Goal: Transaction & Acquisition: Purchase product/service

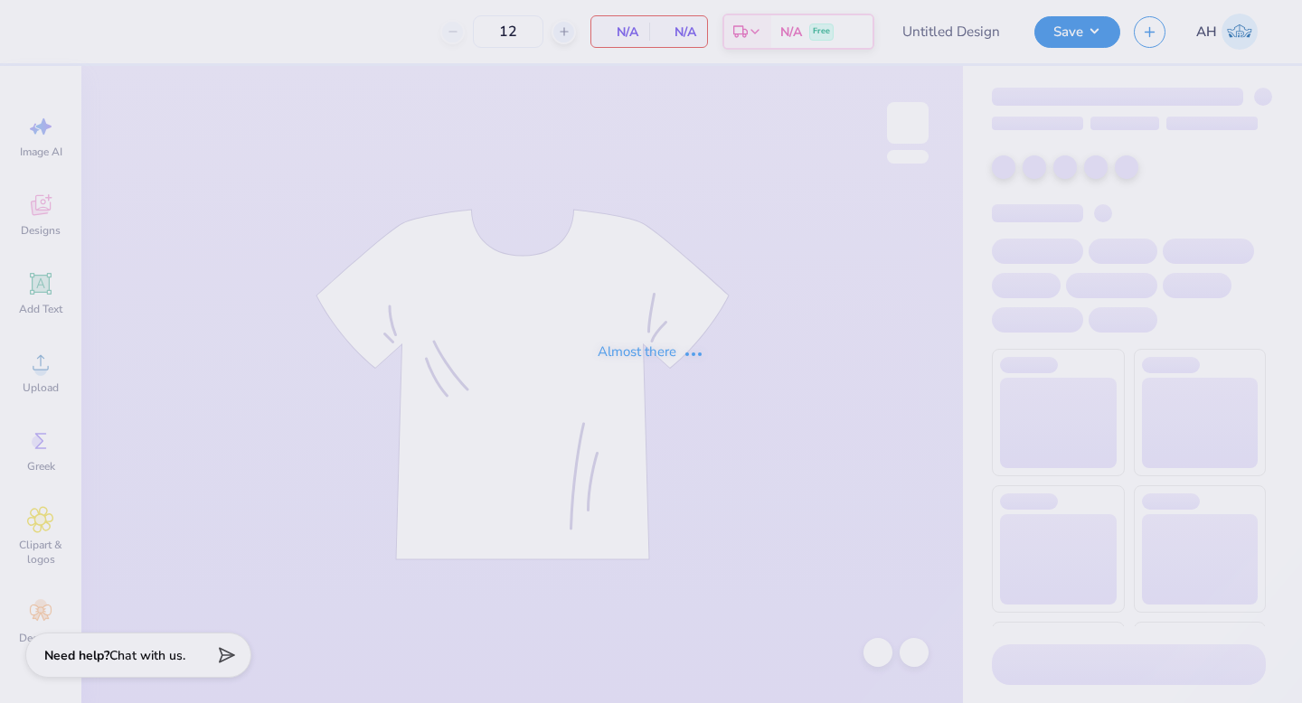
type input "KKG Founders Day Hoodie"
type input "36"
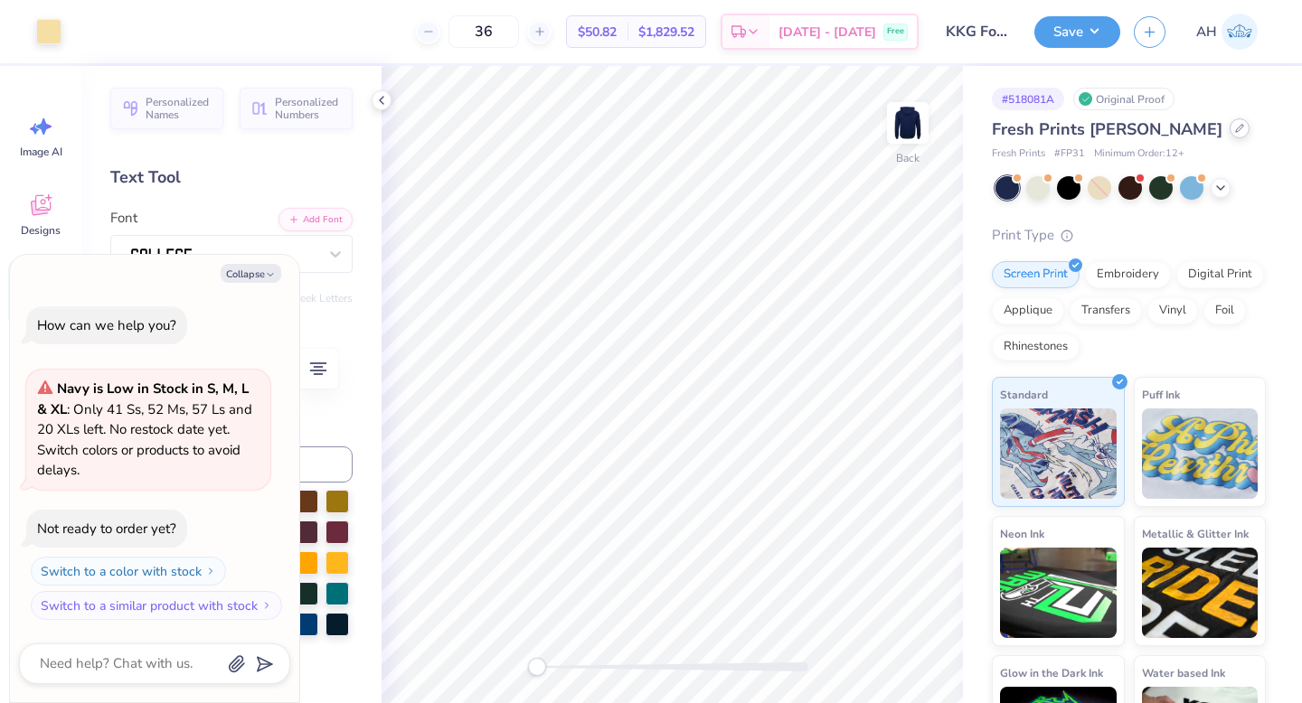
click at [1235, 127] on icon at bounding box center [1239, 128] width 9 height 9
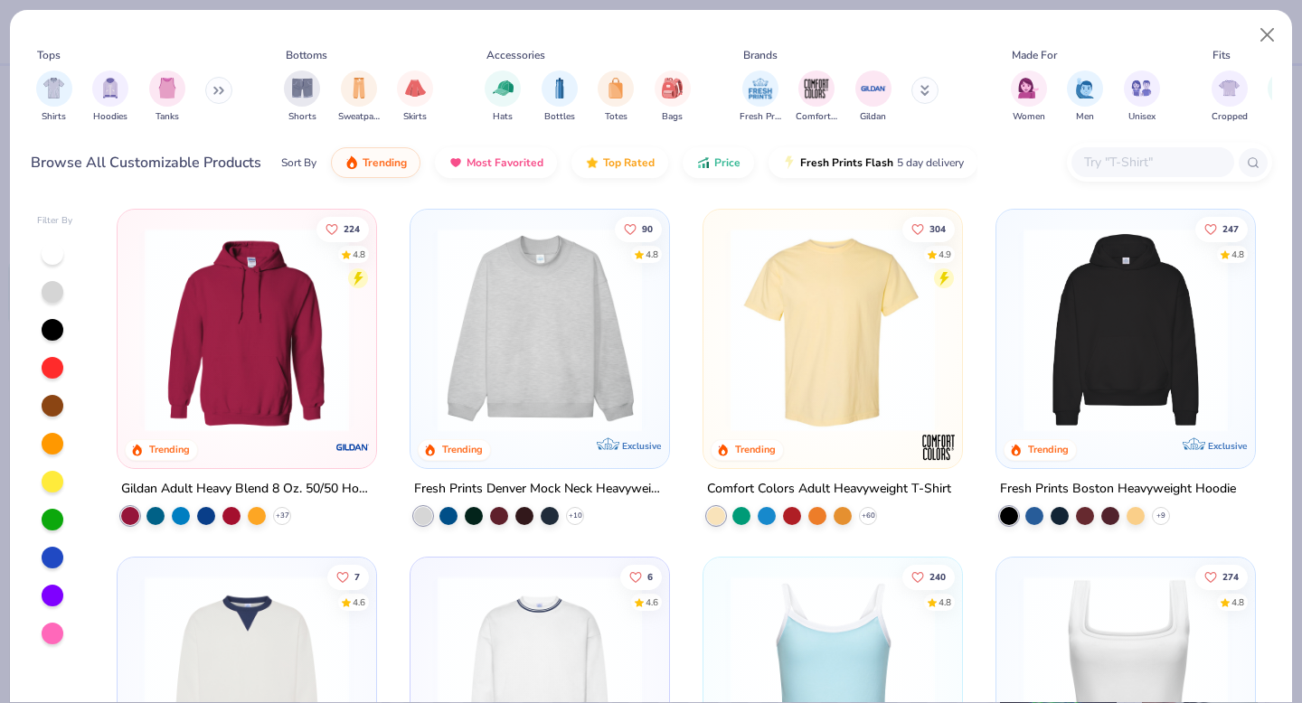
type textarea "x"
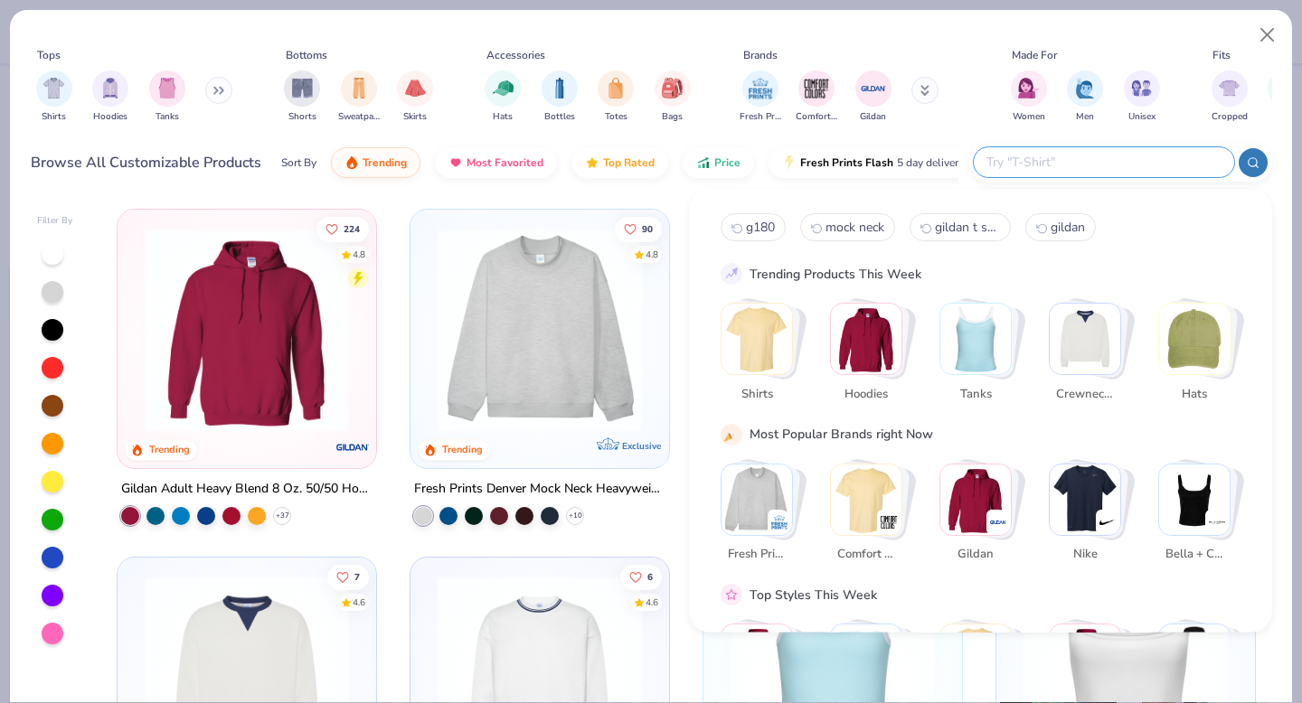
click at [1103, 161] on input "text" at bounding box center [1102, 162] width 237 height 21
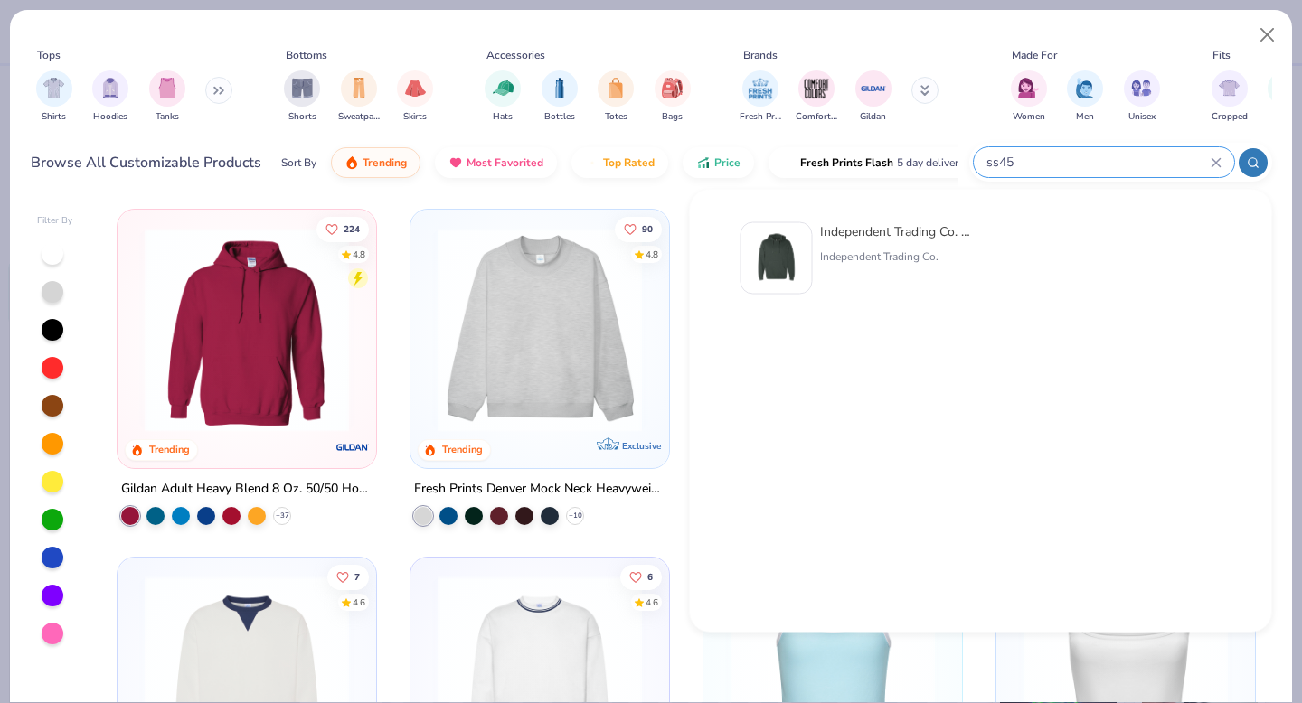
type input "ss45"
click at [914, 240] on div "Independent Trading Co. Midweight Hooded Sweatshirt" at bounding box center [896, 231] width 152 height 19
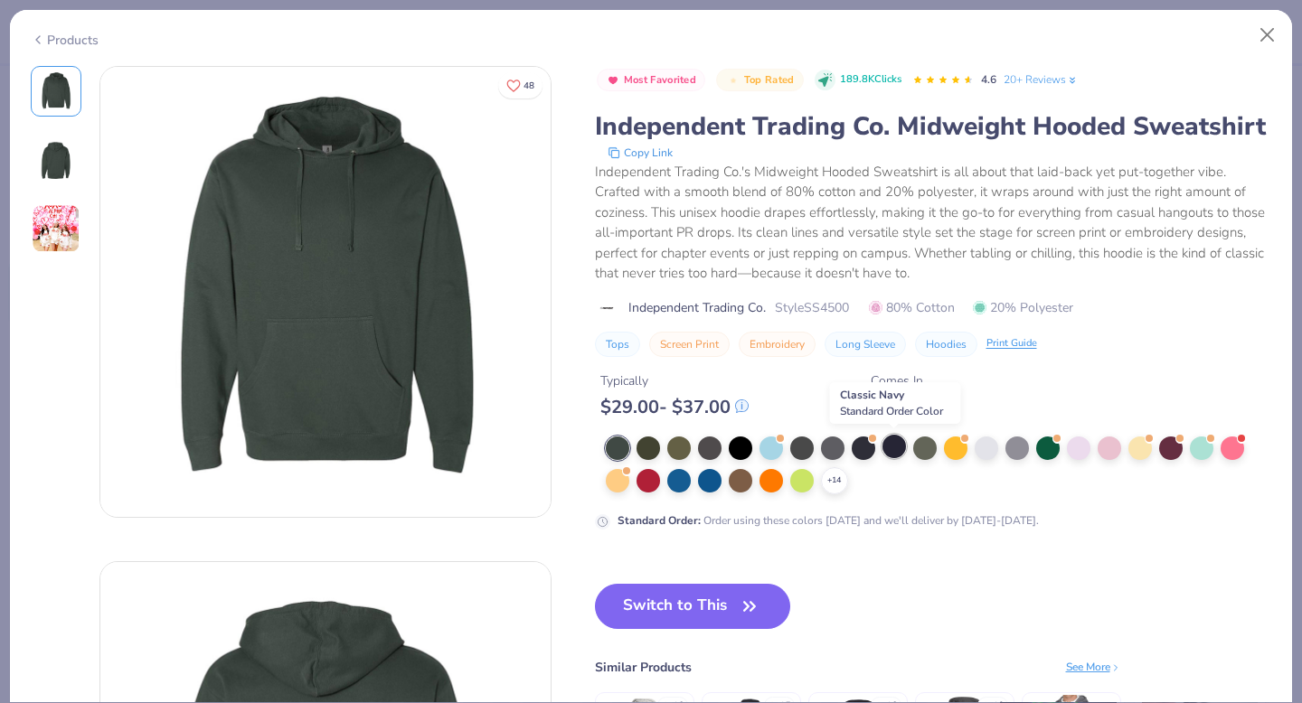
click at [898, 448] on div at bounding box center [894, 447] width 24 height 24
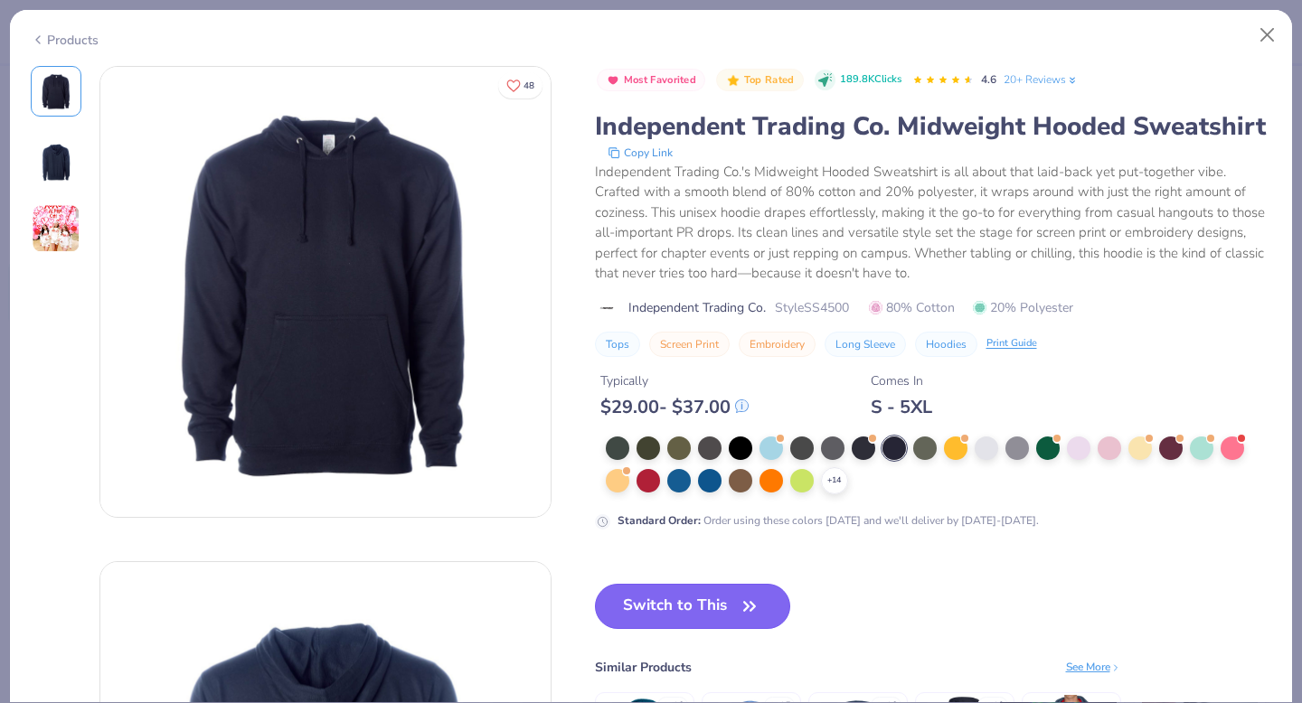
click at [712, 590] on button "Switch to This" at bounding box center [693, 606] width 196 height 45
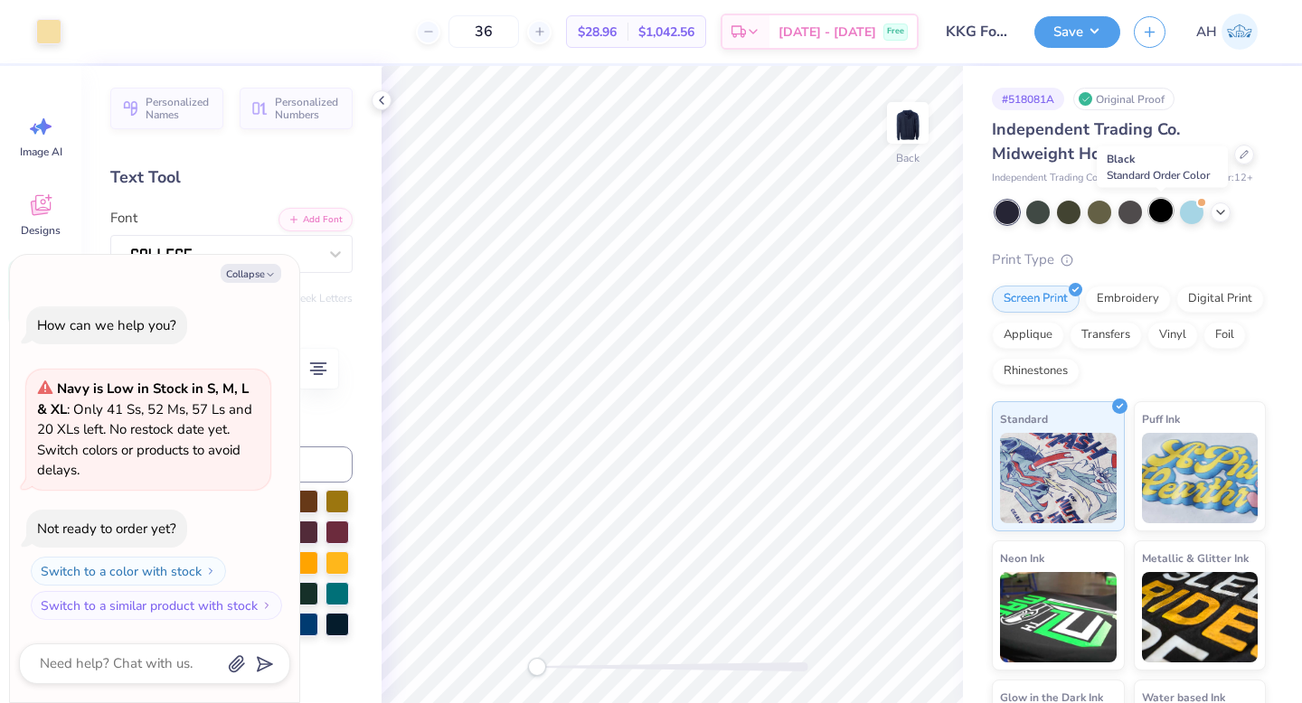
click at [1165, 211] on div at bounding box center [1161, 211] width 24 height 24
click at [252, 264] on button "Collapse" at bounding box center [251, 273] width 61 height 19
type textarea "x"
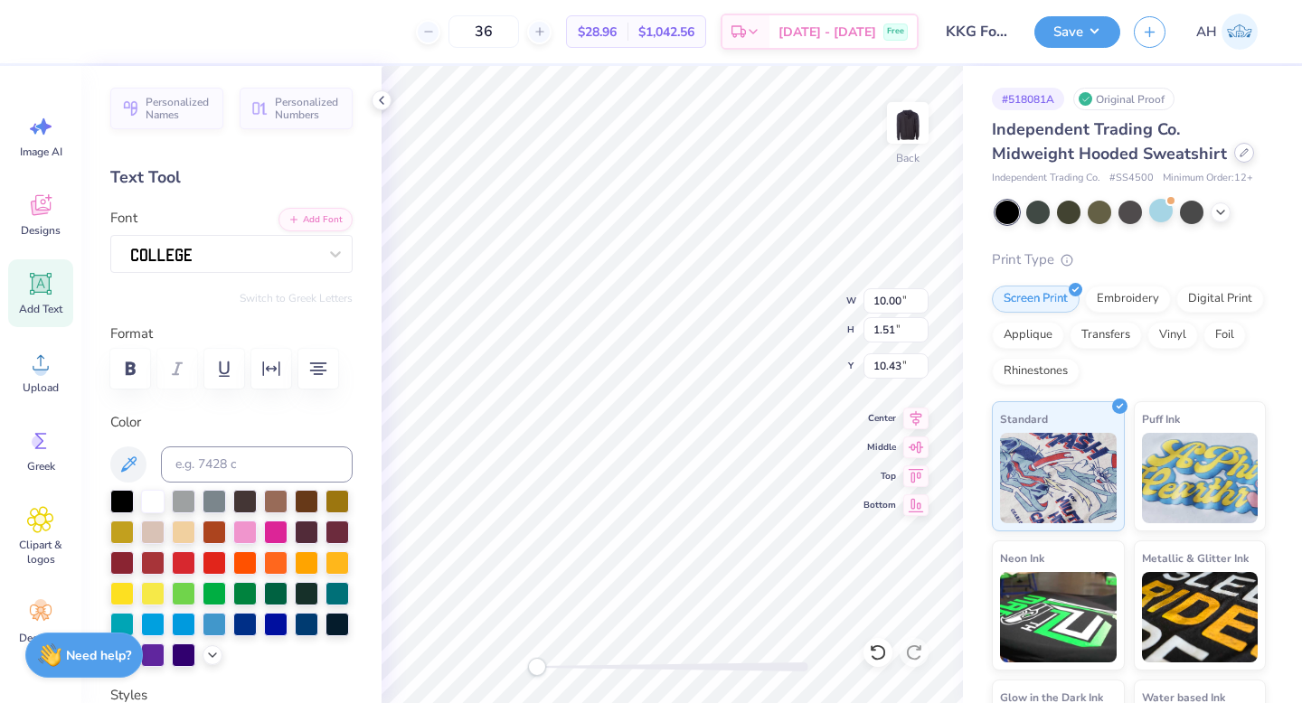
click at [1234, 159] on div at bounding box center [1244, 153] width 20 height 20
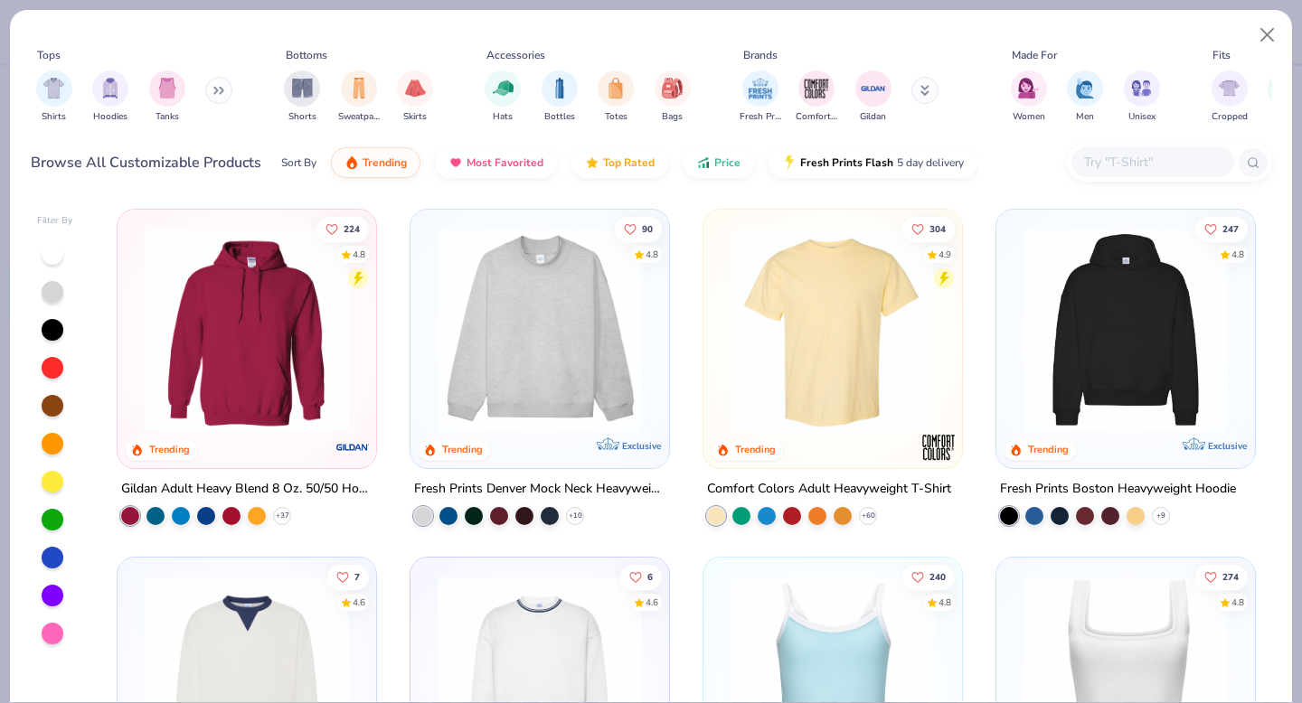
click at [318, 352] on img at bounding box center [247, 330] width 222 height 204
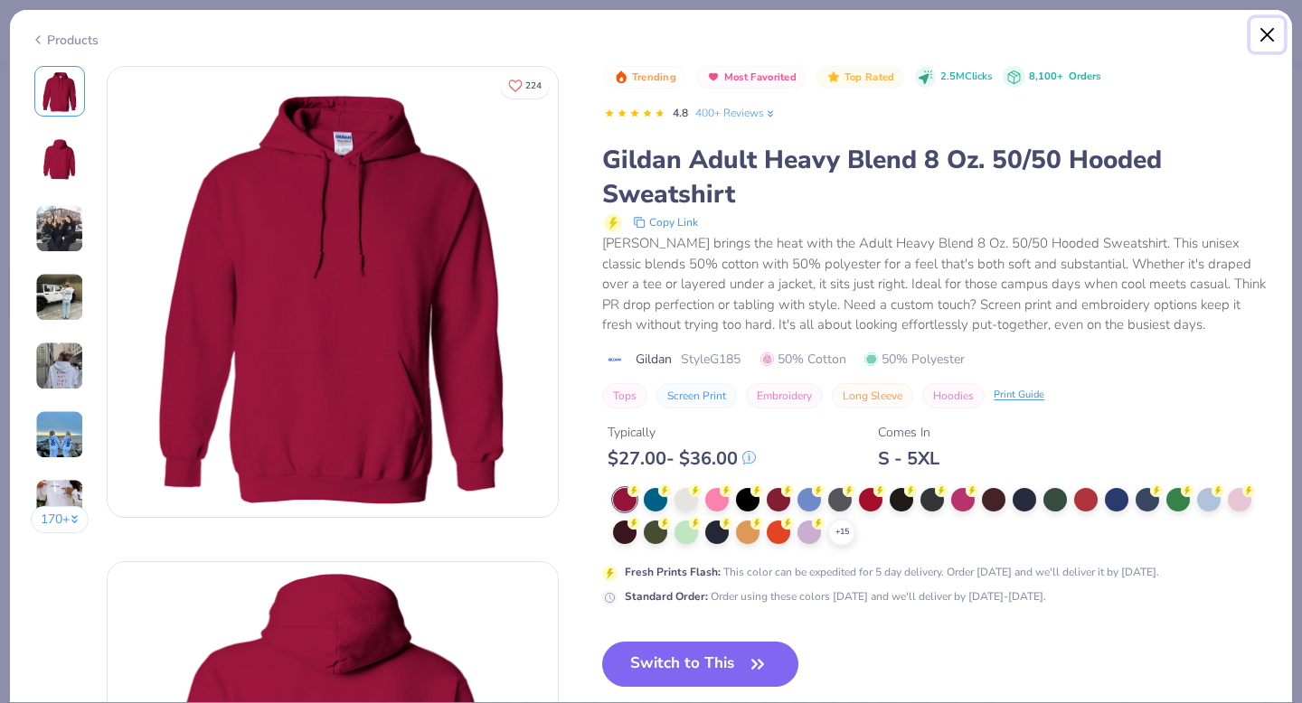
click at [1268, 34] on button "Close" at bounding box center [1267, 35] width 34 height 34
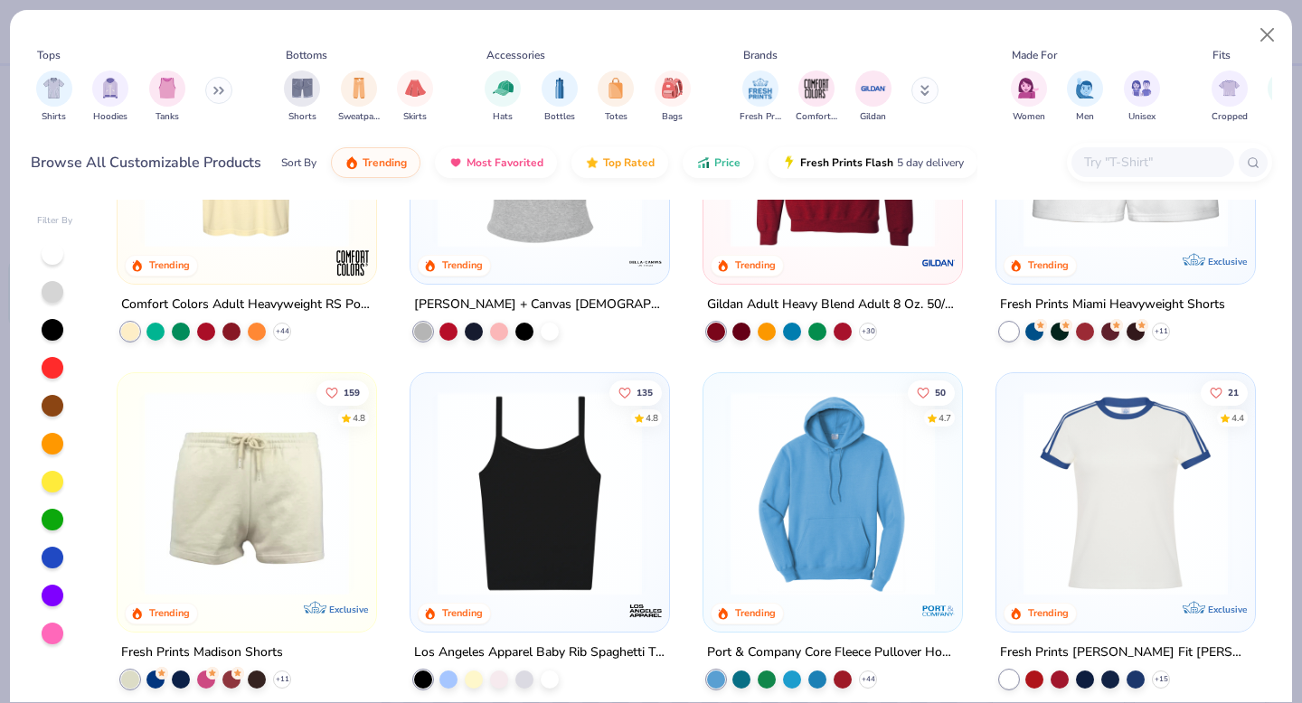
scroll to position [1229, 0]
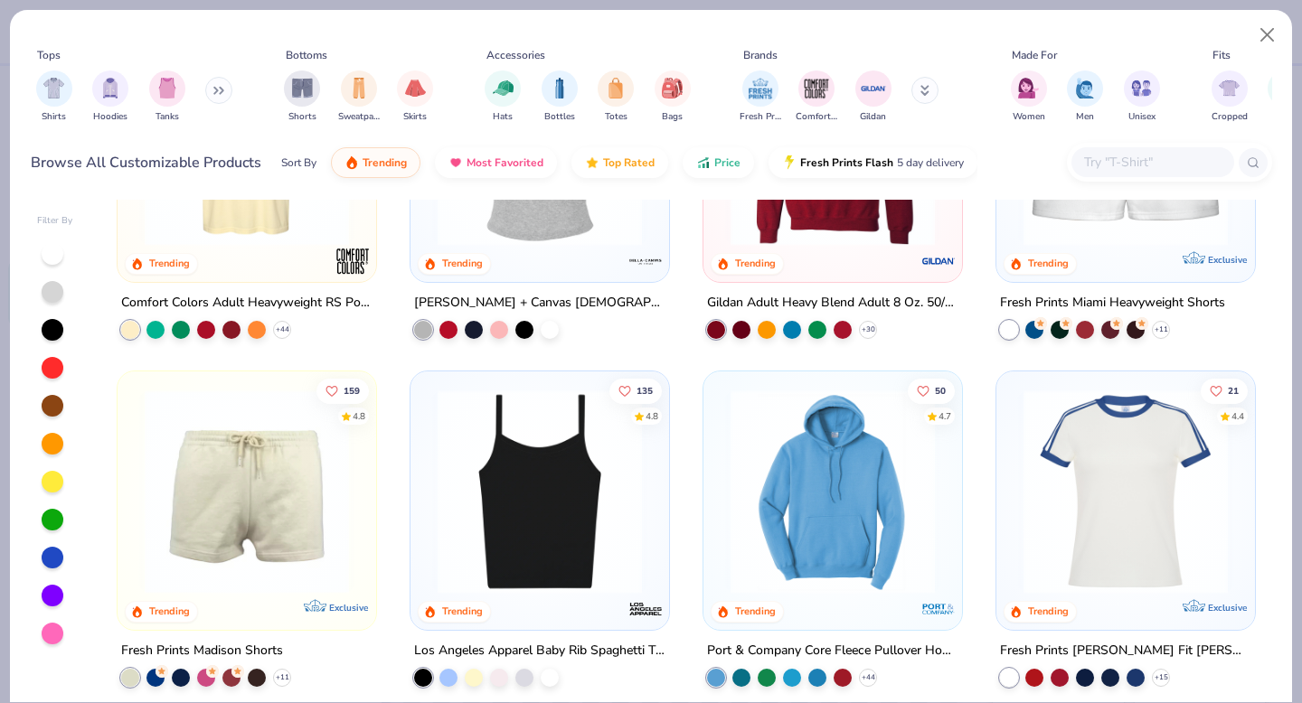
click at [808, 533] on img at bounding box center [832, 492] width 222 height 204
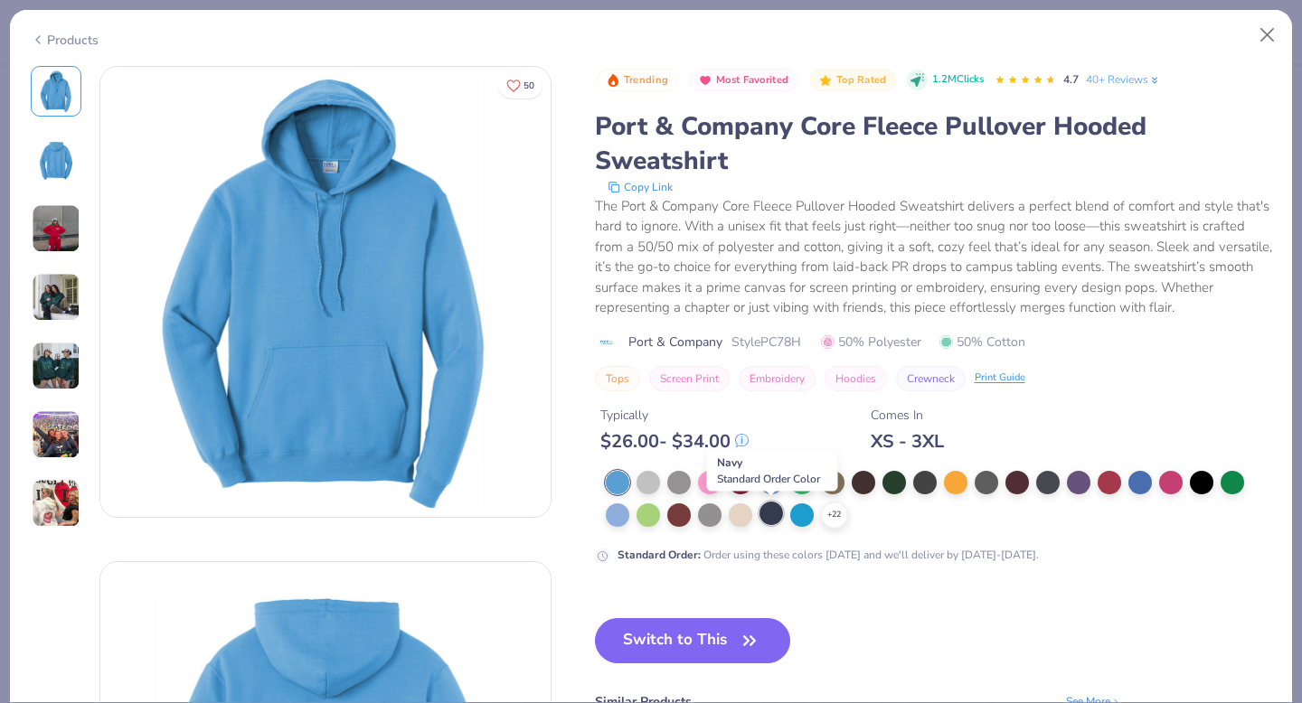
click at [770, 516] on div at bounding box center [771, 514] width 24 height 24
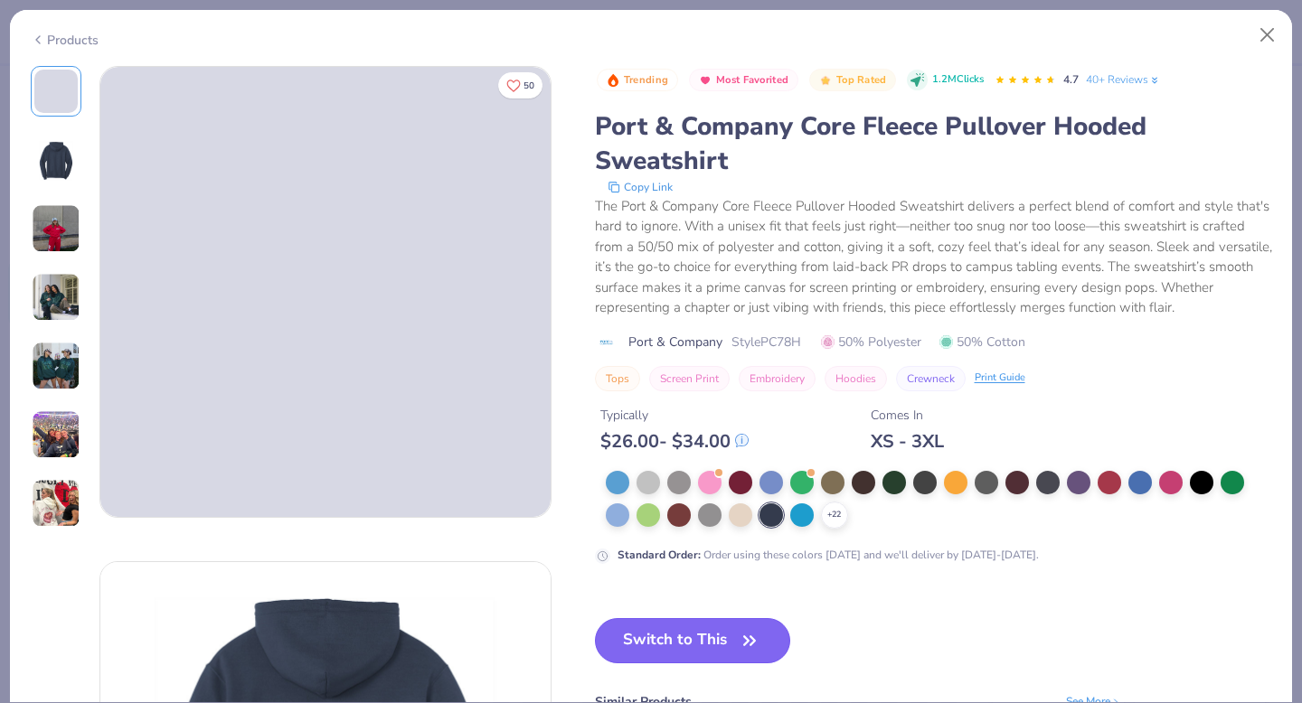
click at [685, 648] on button "Switch to This" at bounding box center [693, 640] width 196 height 45
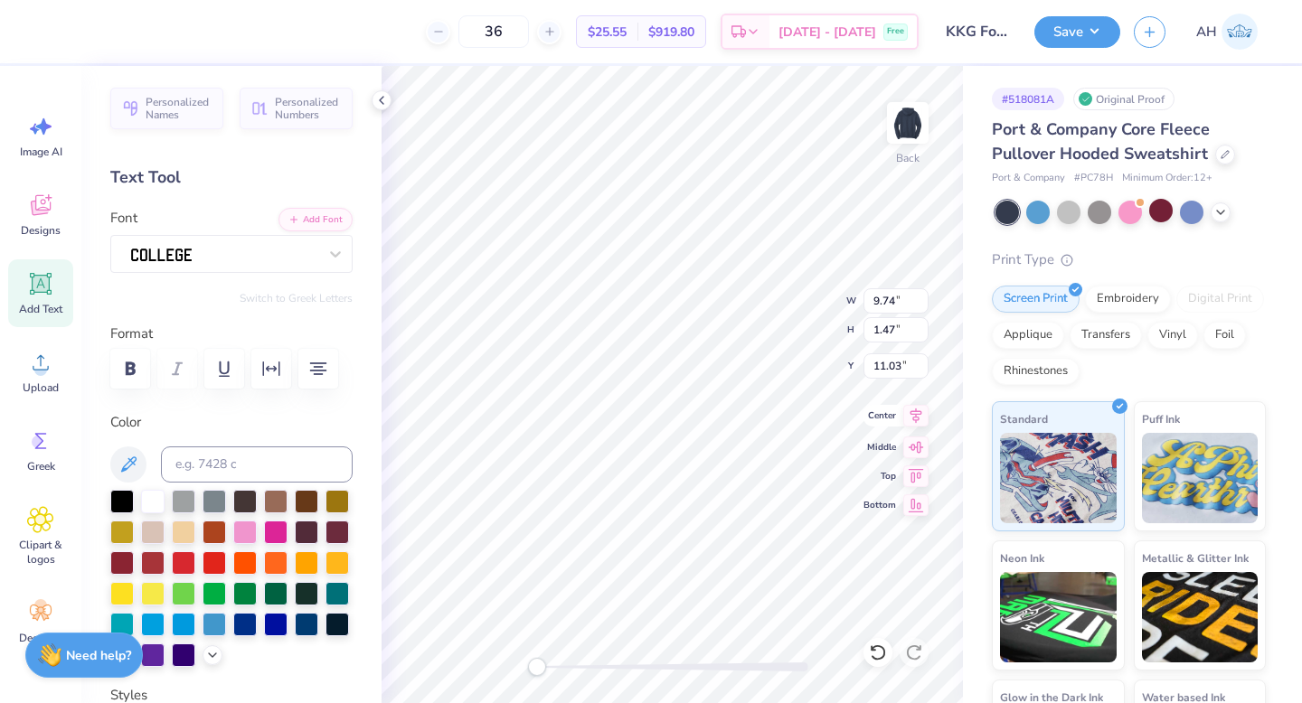
click at [906, 417] on icon at bounding box center [915, 416] width 25 height 22
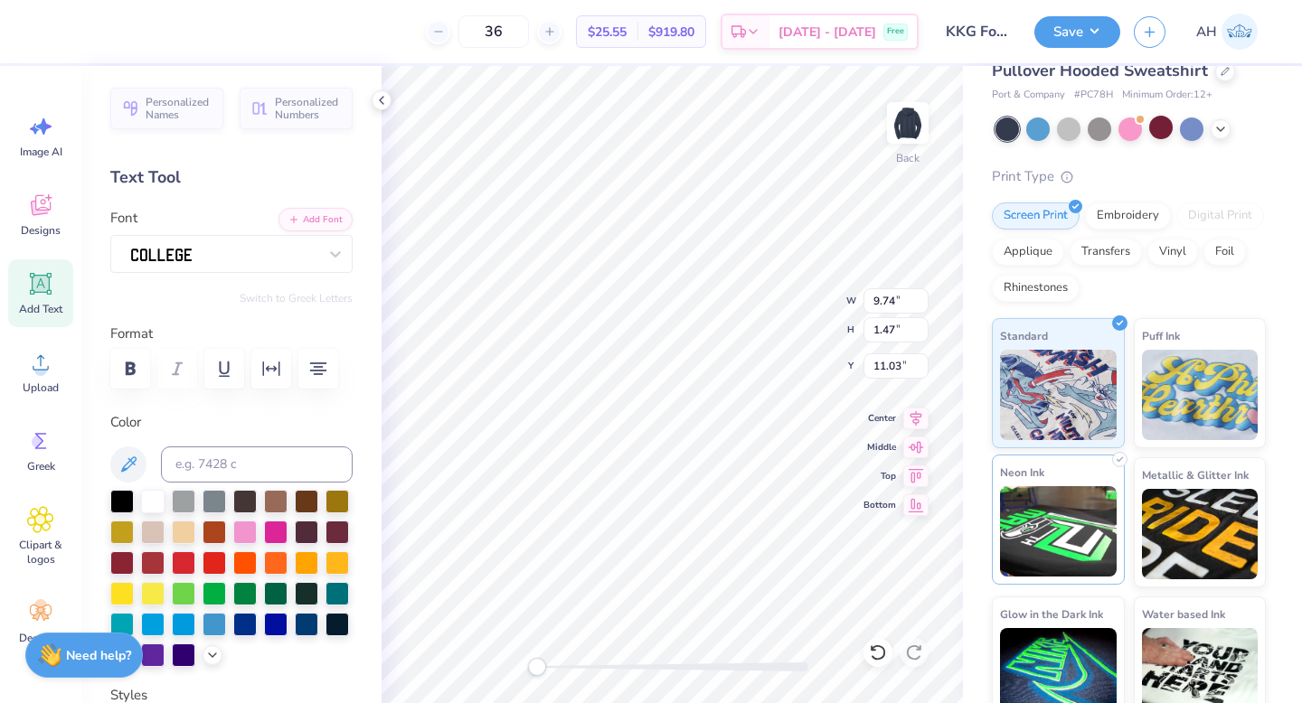
scroll to position [89, 0]
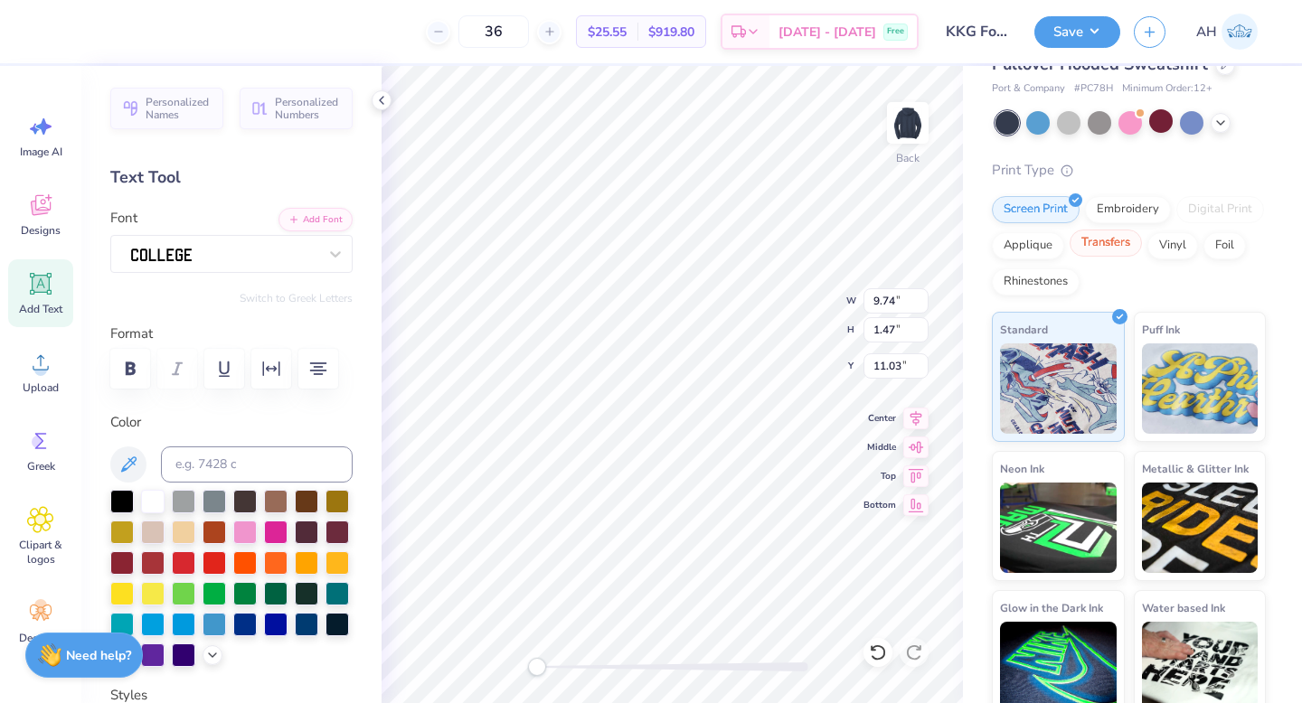
click at [1098, 248] on div "Transfers" at bounding box center [1105, 243] width 72 height 27
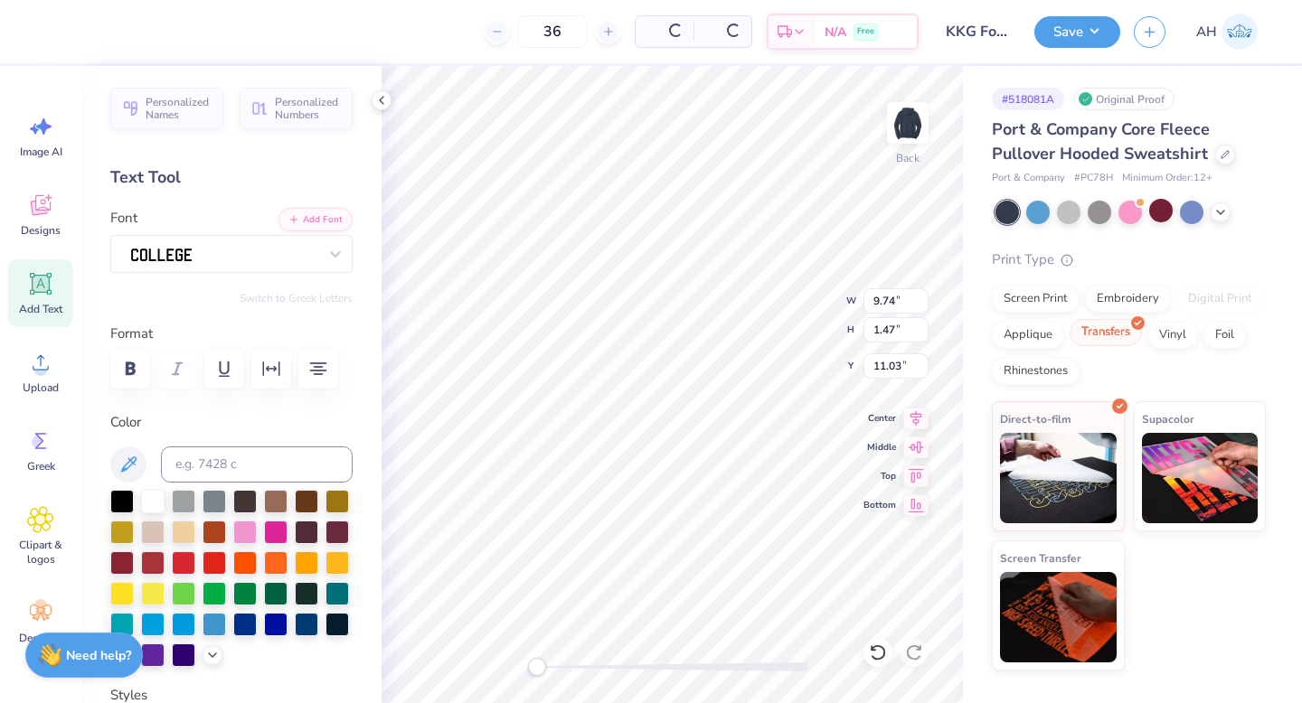
scroll to position [0, 0]
click at [1125, 304] on div "Embroidery" at bounding box center [1128, 296] width 86 height 27
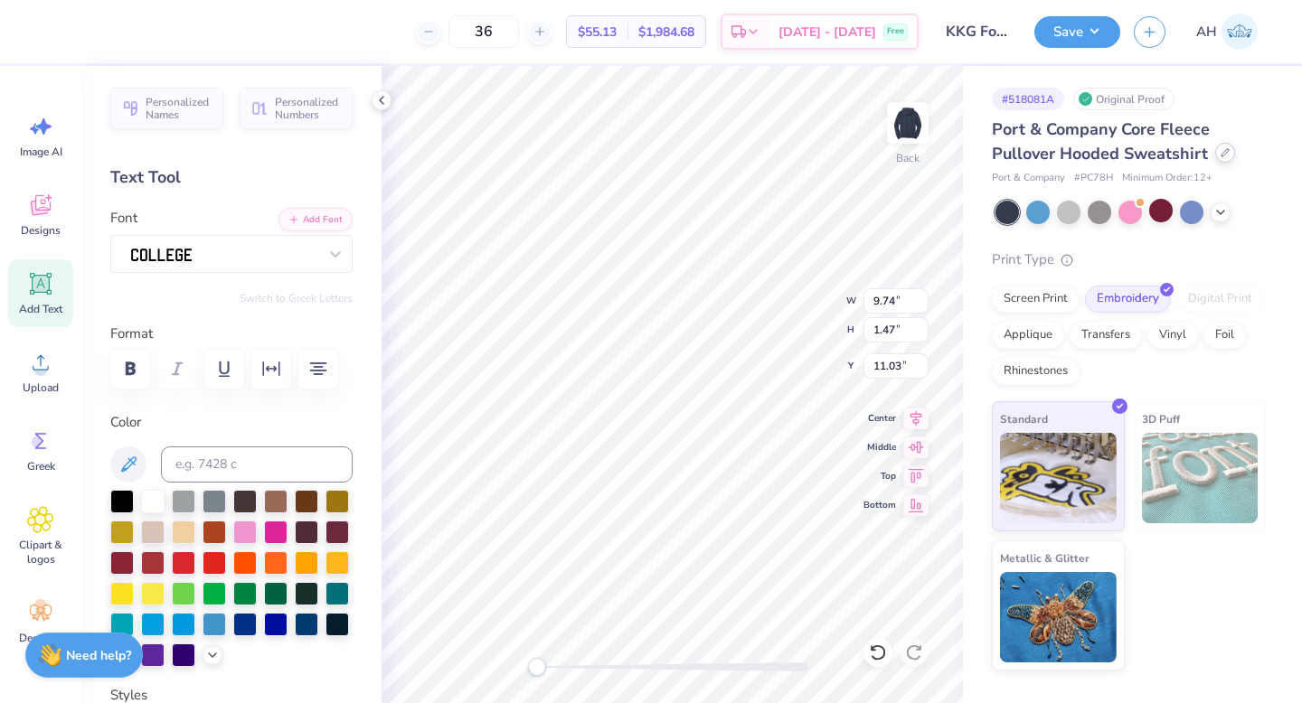
click at [1226, 157] on div at bounding box center [1225, 153] width 20 height 20
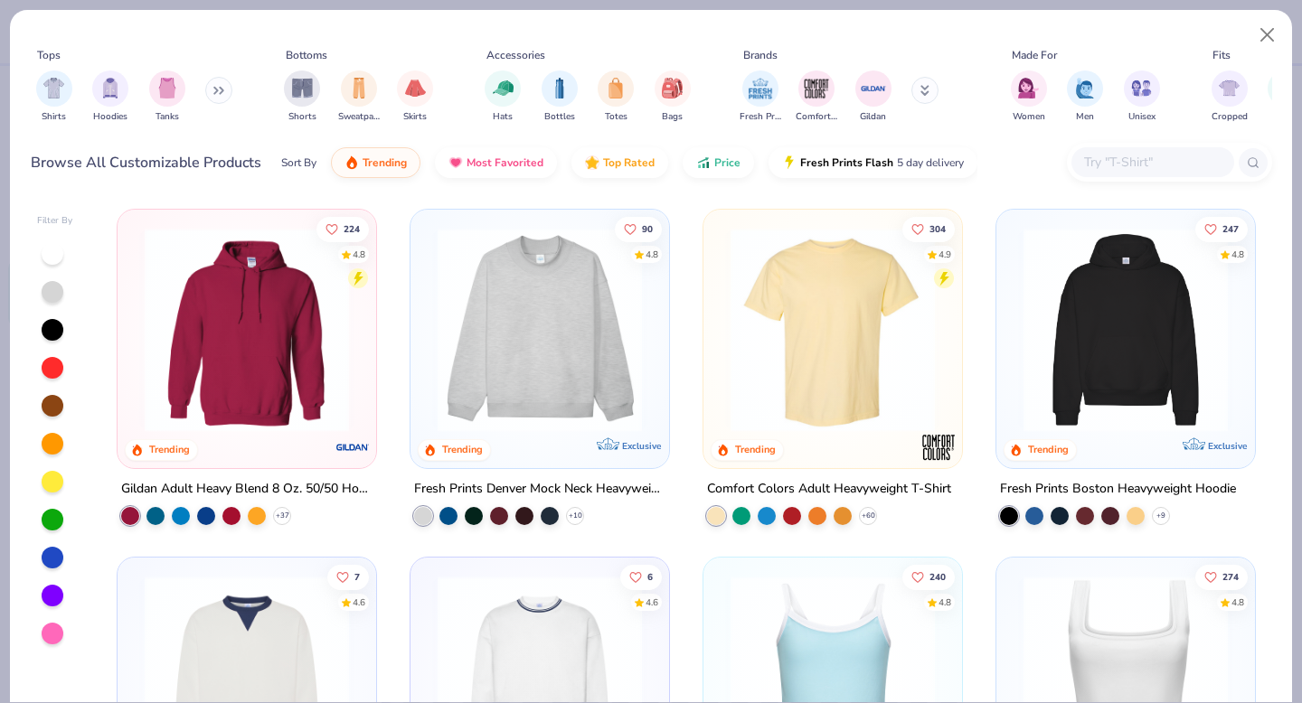
click at [309, 354] on img at bounding box center [247, 330] width 222 height 204
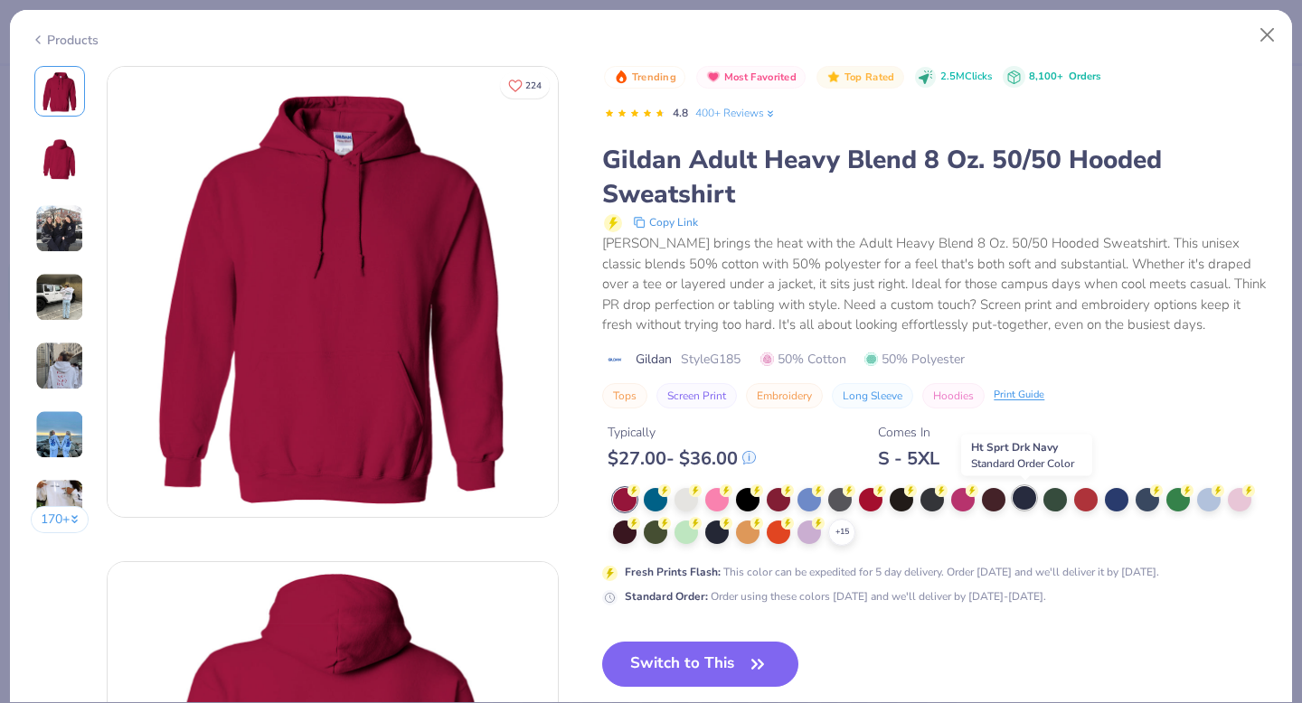
click at [1021, 493] on div at bounding box center [1024, 498] width 24 height 24
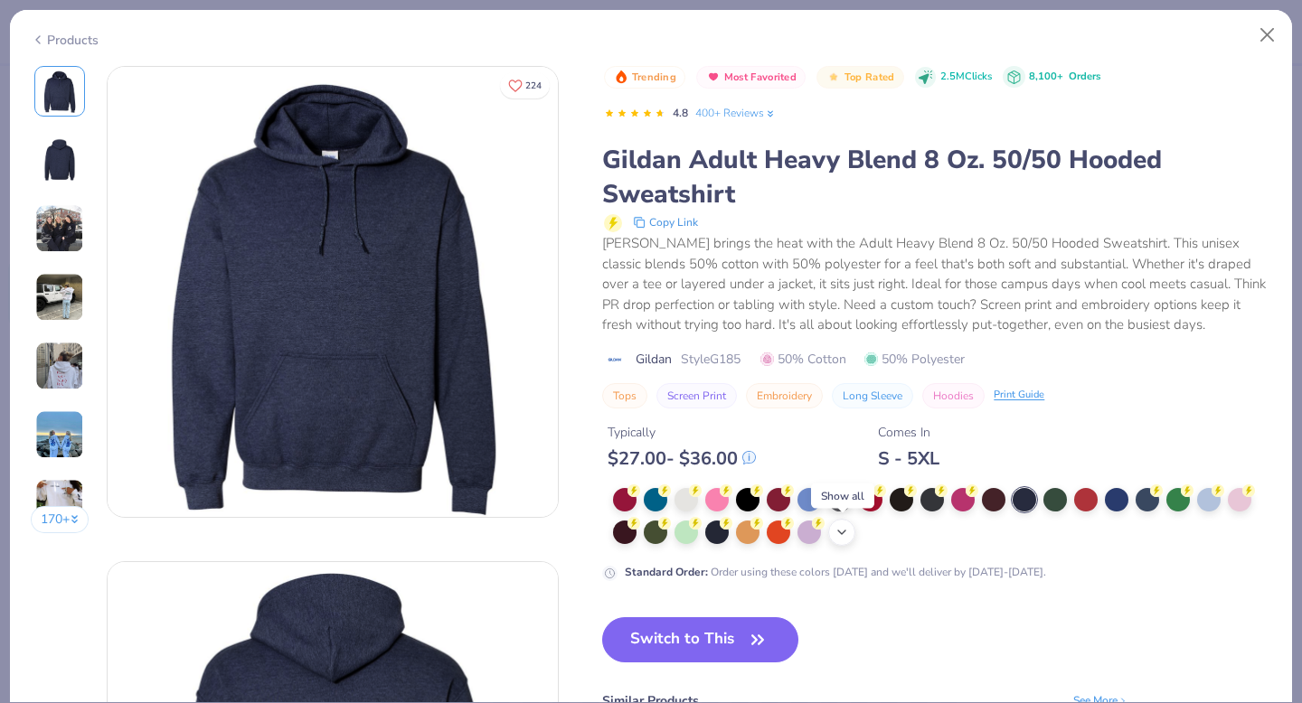
click at [849, 533] on icon at bounding box center [841, 532] width 14 height 14
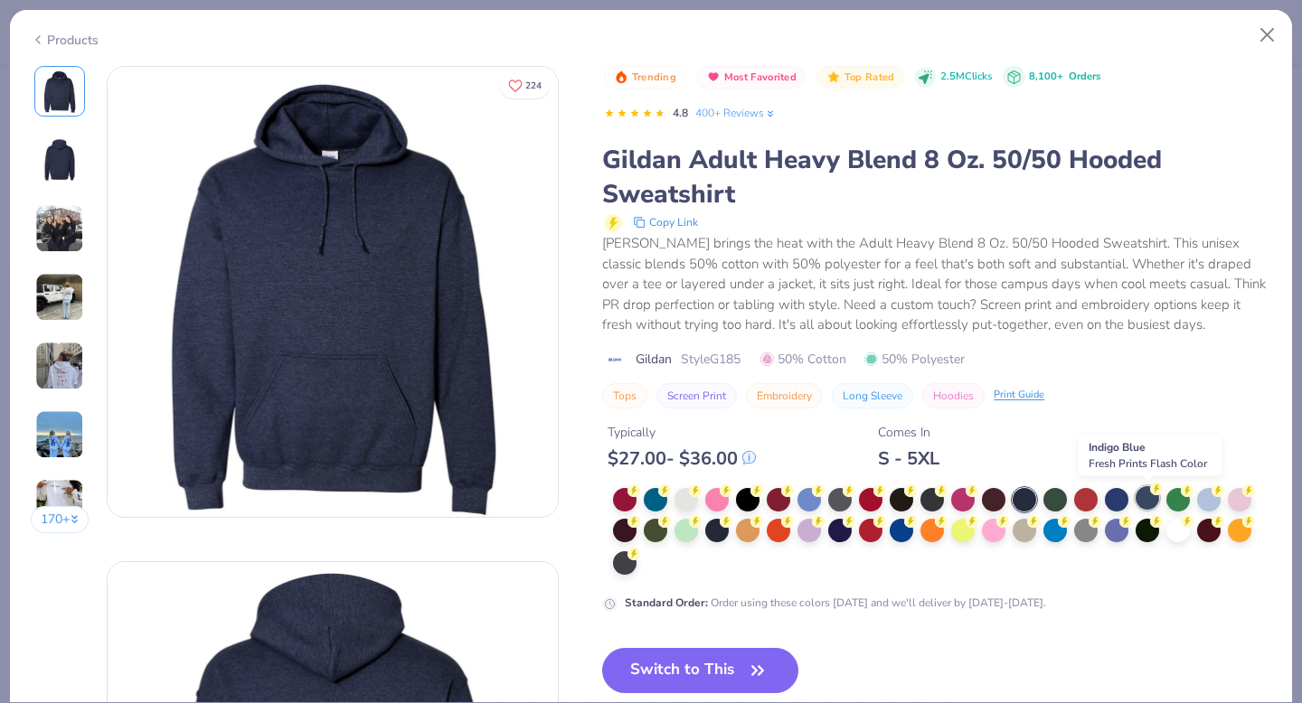
click at [1144, 494] on div at bounding box center [1147, 498] width 24 height 24
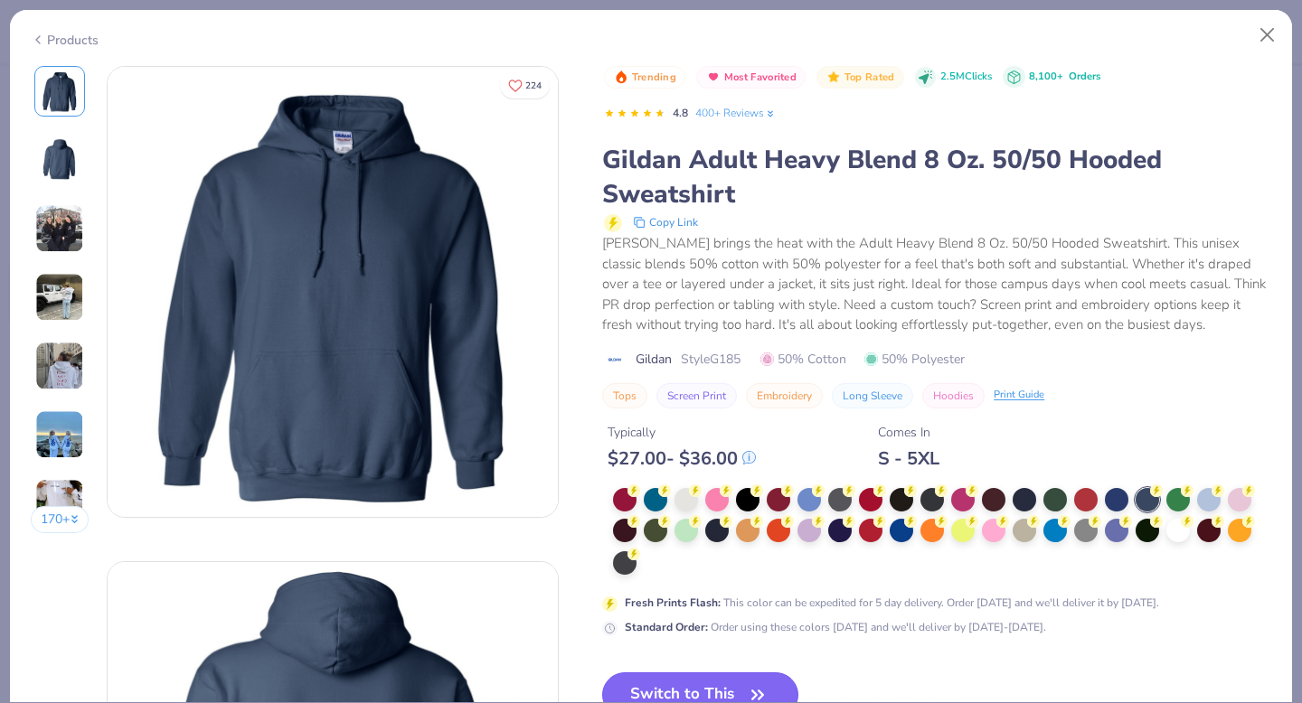
click at [687, 687] on button "Switch to This" at bounding box center [700, 695] width 196 height 45
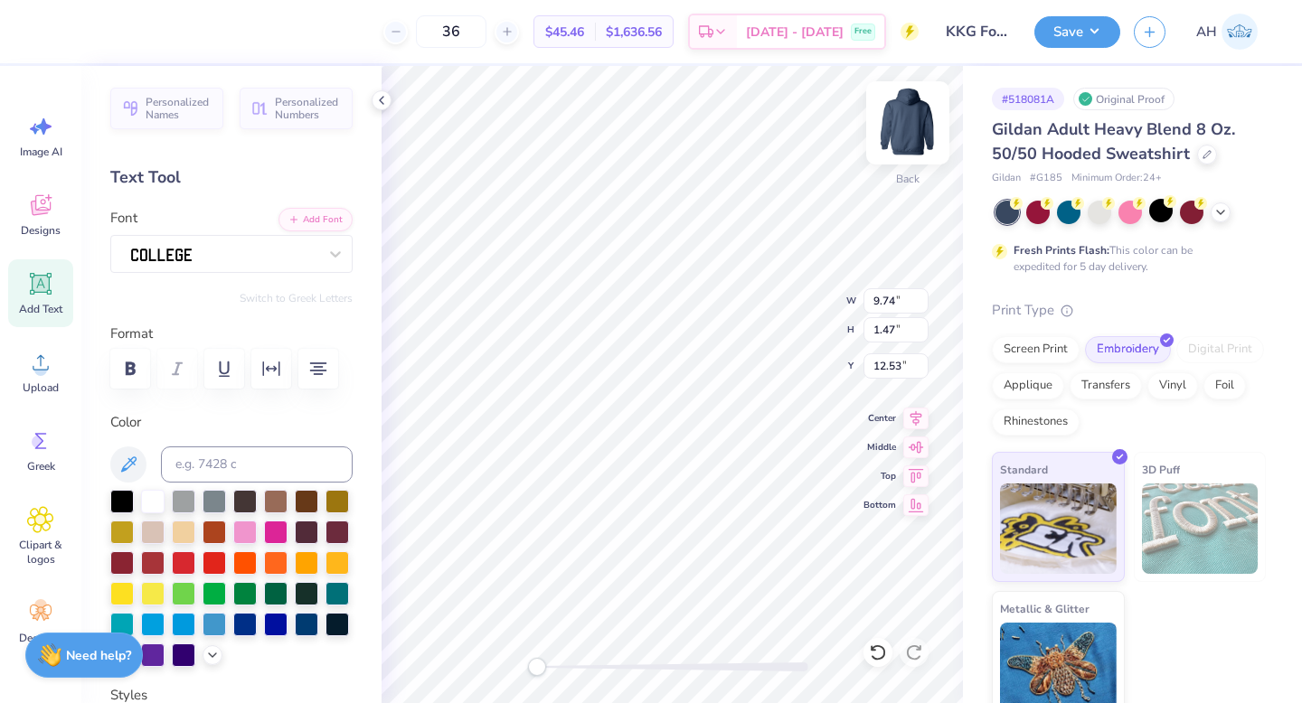
type input "3.41"
type input "0.28"
type input "2.00"
